Goal: Information Seeking & Learning: Learn about a topic

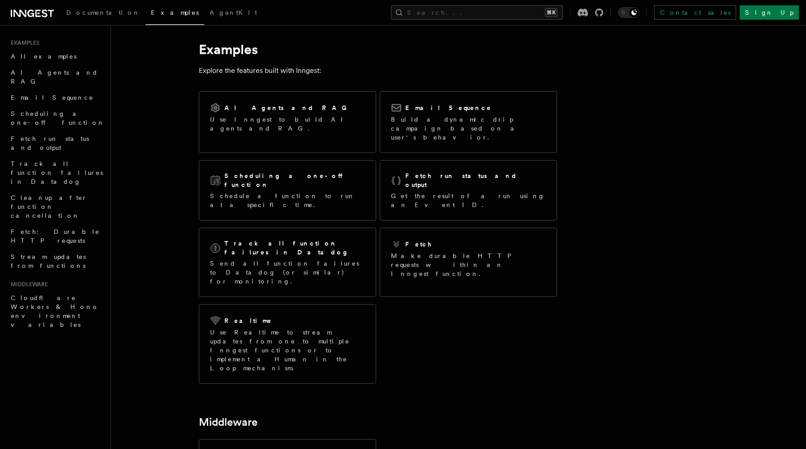
scroll to position [2, 0]
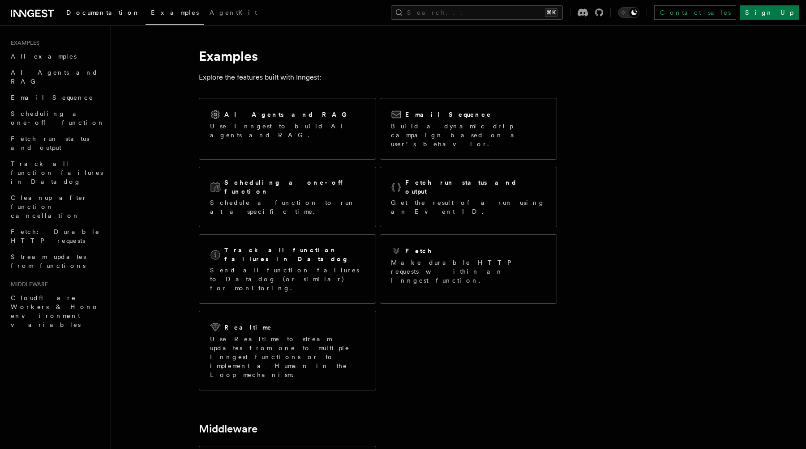
click at [88, 17] on link "Documentation" at bounding box center [103, 13] width 85 height 21
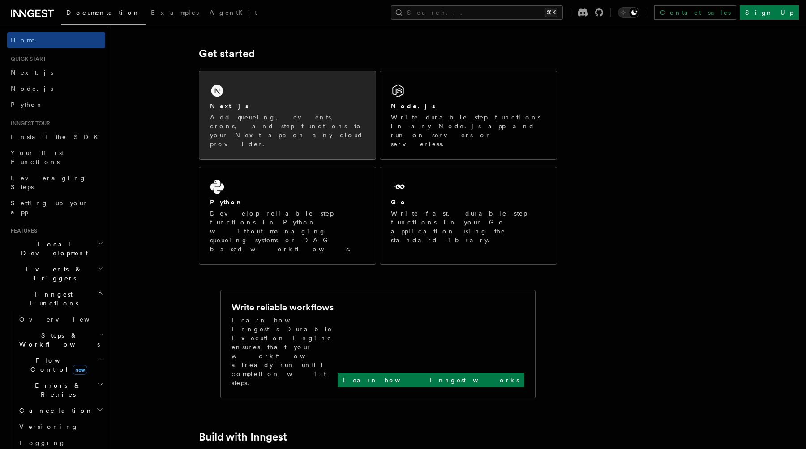
scroll to position [115, 0]
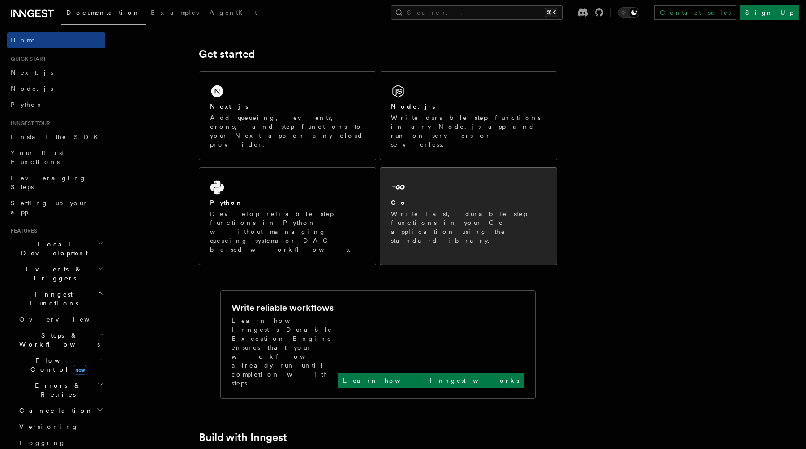
click at [397, 210] on p "Write fast, durable step functions in your Go application using the standard li…" at bounding box center [468, 228] width 155 height 36
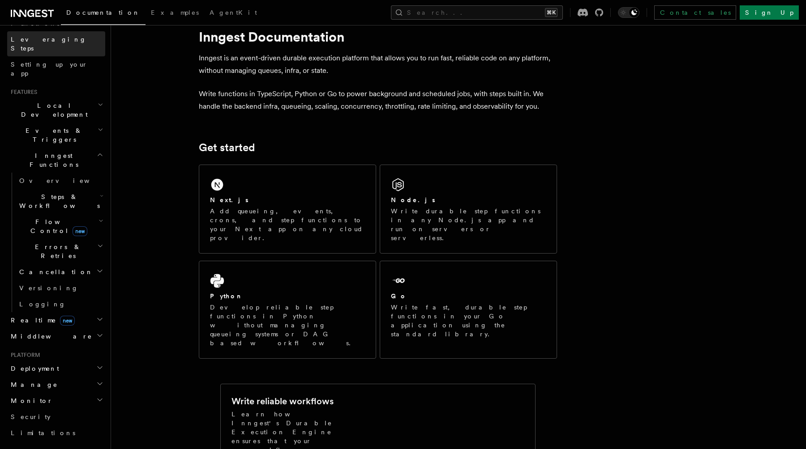
scroll to position [134, 0]
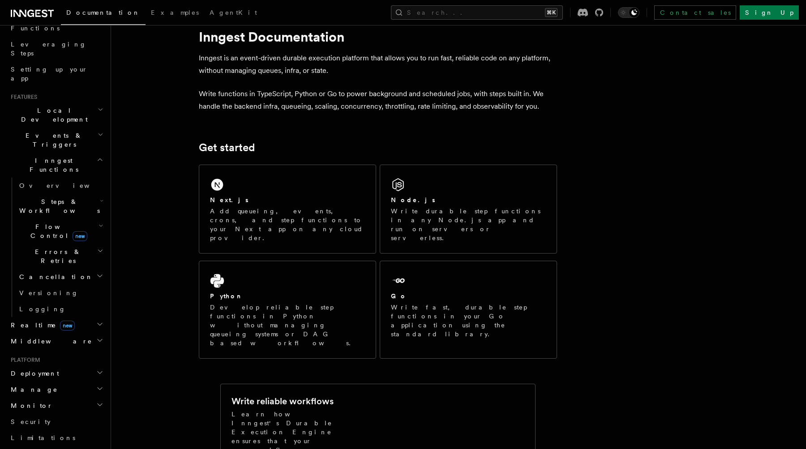
click at [53, 106] on span "Local Development" at bounding box center [52, 115] width 90 height 18
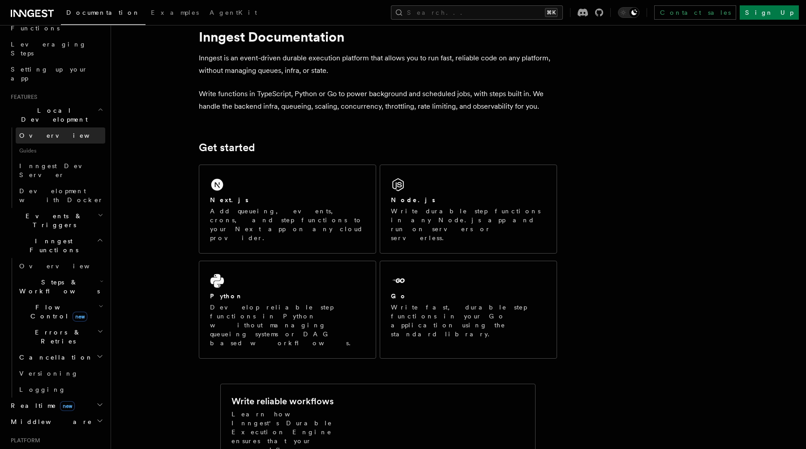
click at [42, 132] on span "Overview" at bounding box center [65, 135] width 92 height 7
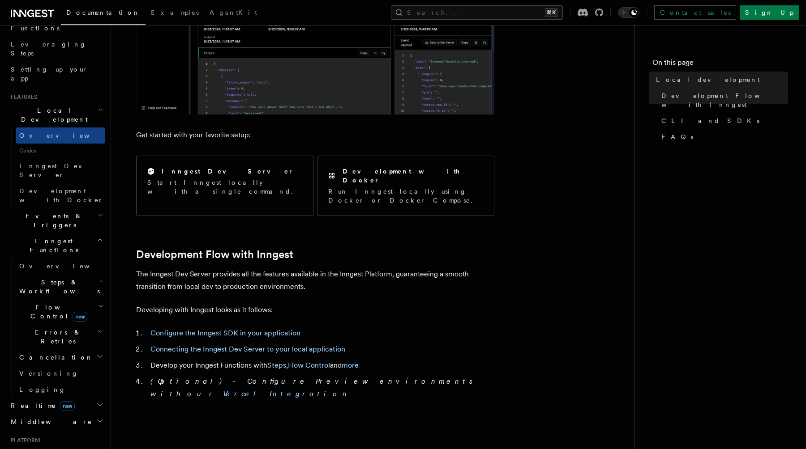
scroll to position [262, 0]
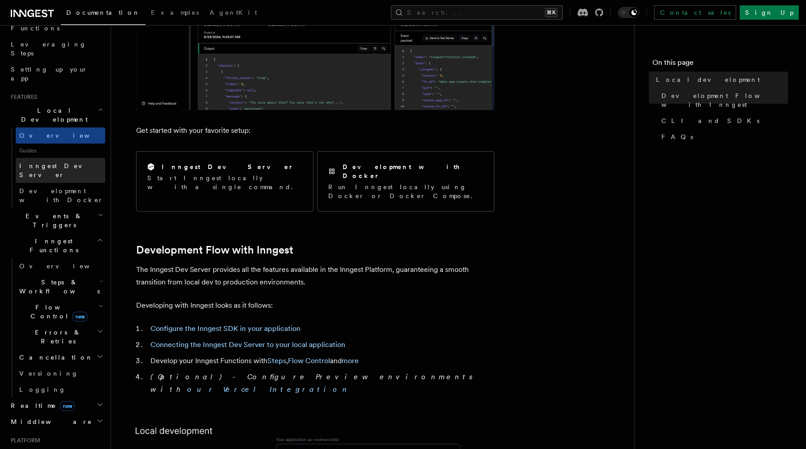
click at [60, 158] on link "Inngest Dev Server" at bounding box center [61, 170] width 90 height 25
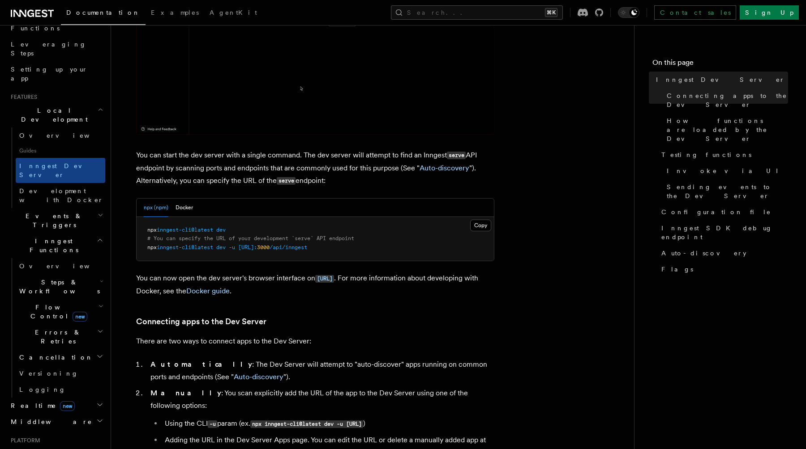
scroll to position [263, 0]
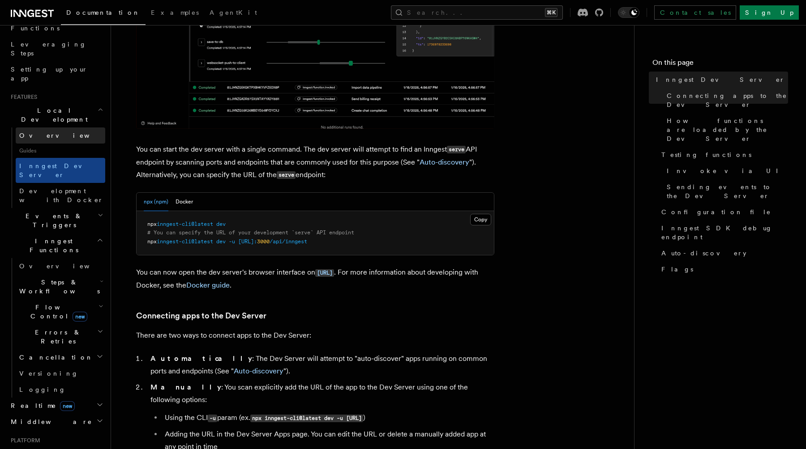
click at [59, 128] on link "Overview" at bounding box center [61, 136] width 90 height 16
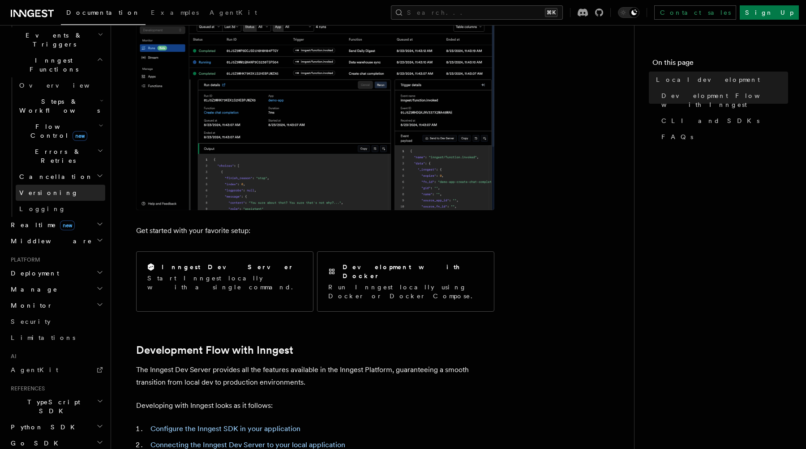
scroll to position [329, 0]
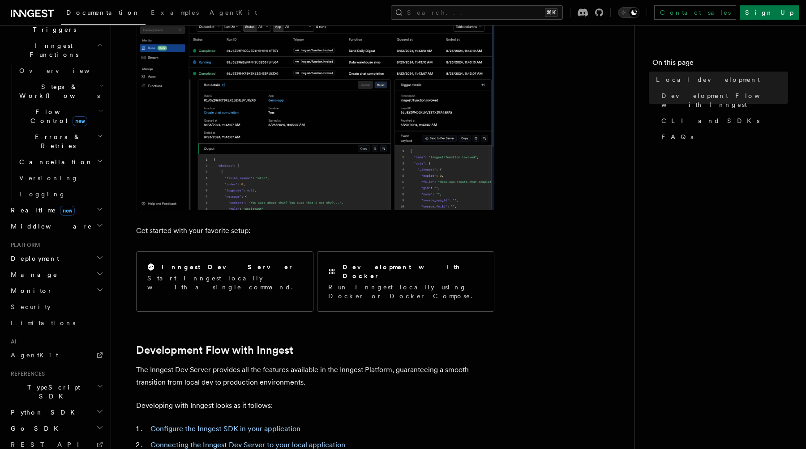
click at [104, 421] on h2 "Go SDK" at bounding box center [56, 429] width 98 height 16
click at [102, 424] on icon "button" at bounding box center [99, 427] width 7 height 7
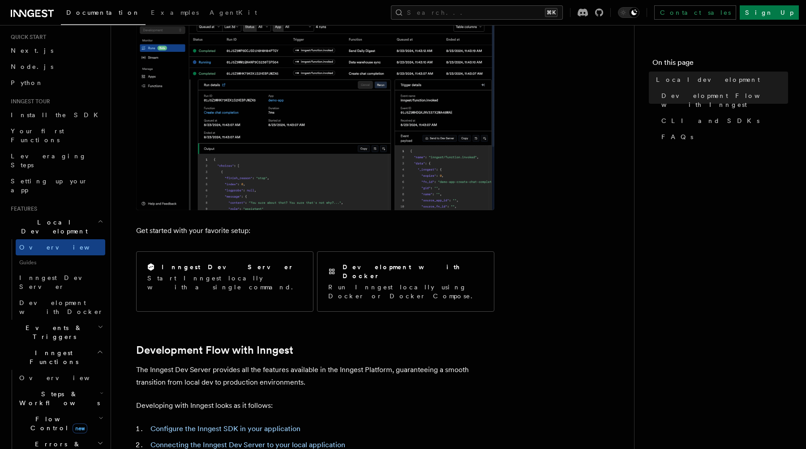
scroll to position [25, 0]
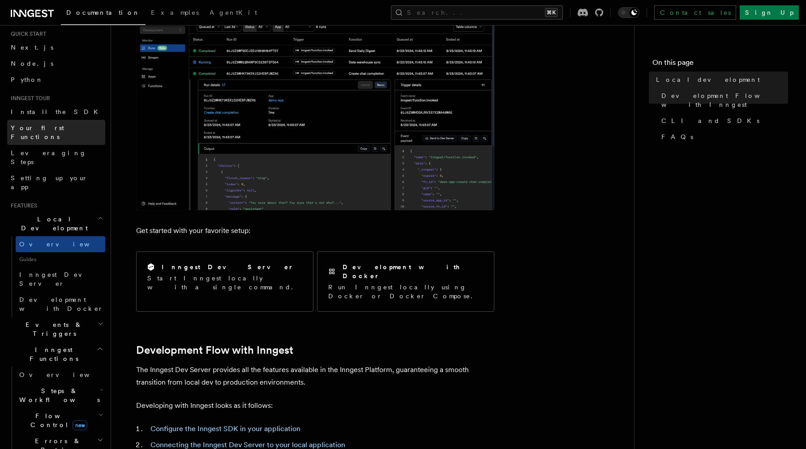
click at [43, 124] on span "Your first Functions" at bounding box center [37, 132] width 53 height 16
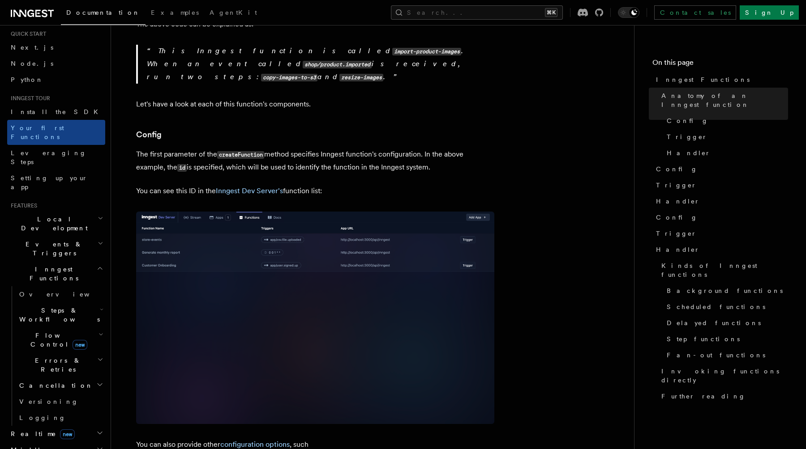
scroll to position [458, 0]
